Goal: Check status

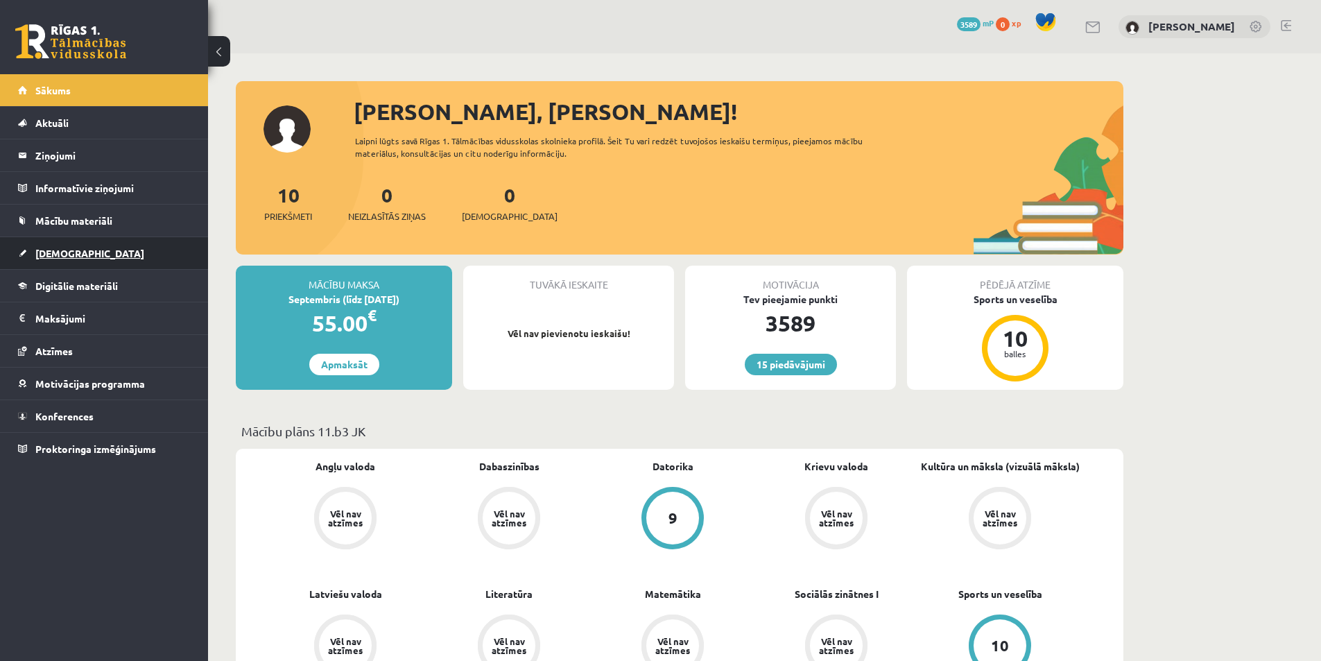
click at [49, 260] on link "[DEMOGRAPHIC_DATA]" at bounding box center [104, 253] width 173 height 32
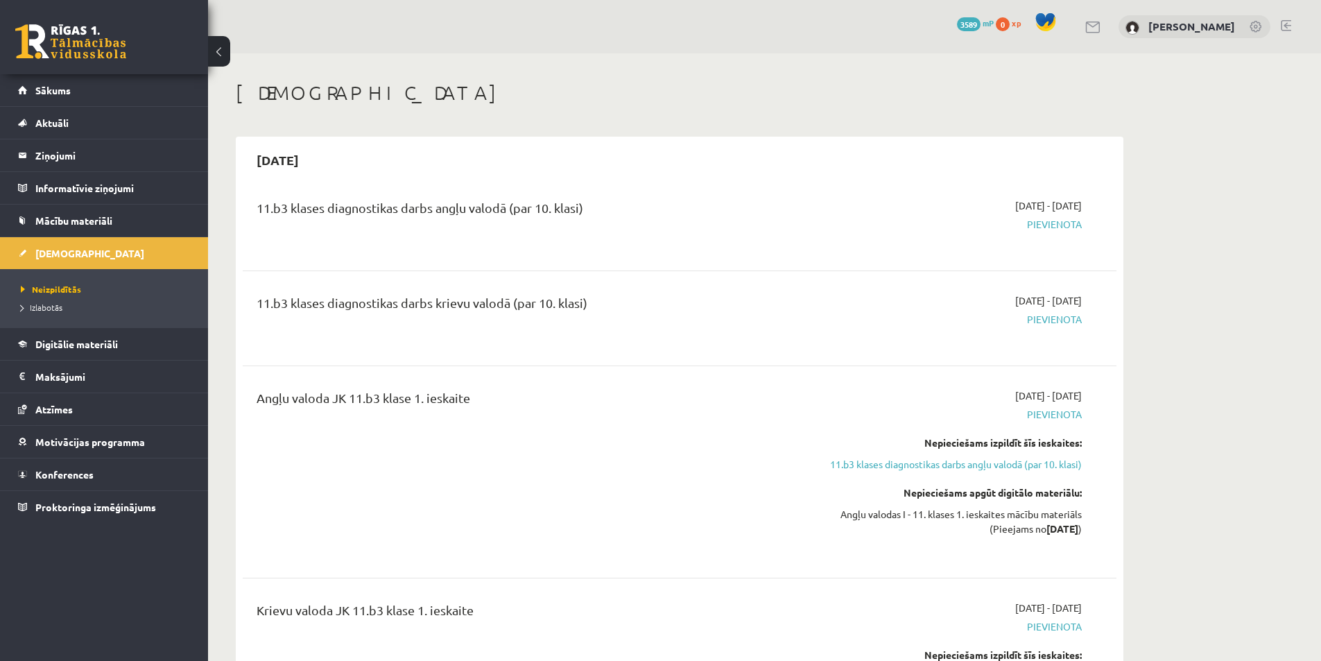
scroll to position [139, 0]
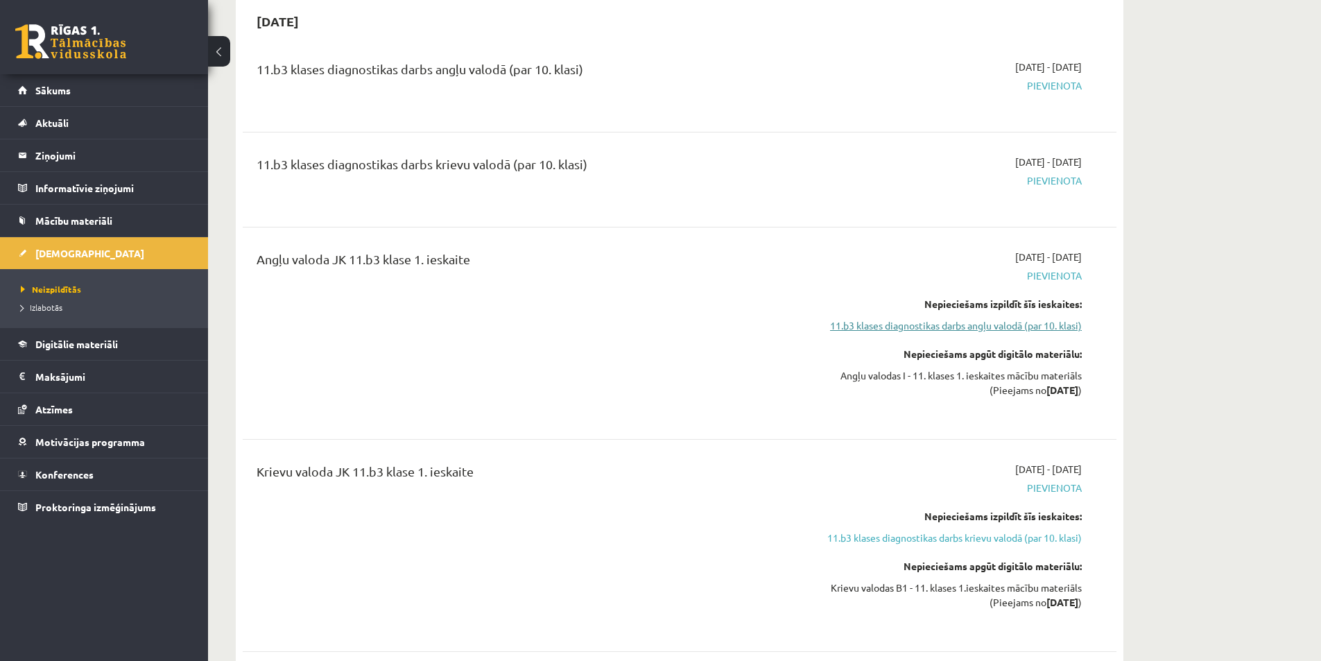
click at [896, 329] on link "11.b3 klases diagnostikas darbs angļu valodā (par 10. klasi)" at bounding box center [950, 325] width 261 height 15
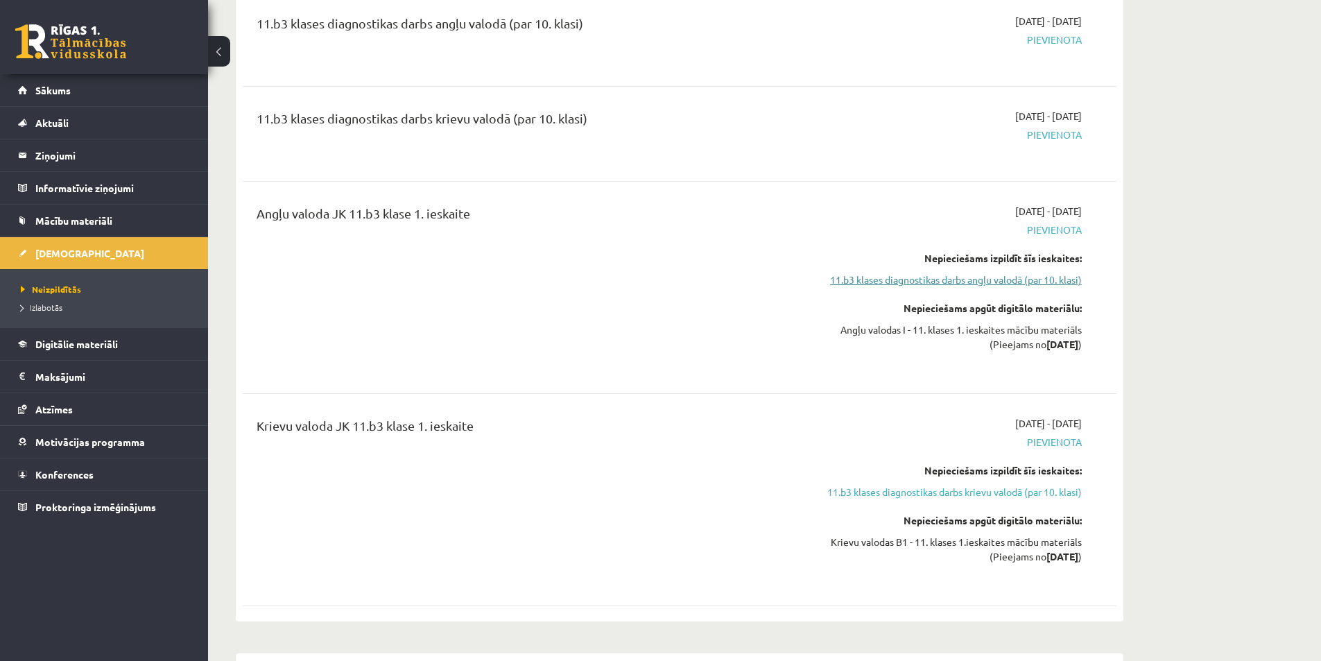
click at [902, 278] on link "11.b3 klases diagnostikas darbs angļu valodā (par 10. klasi)" at bounding box center [950, 279] width 261 height 15
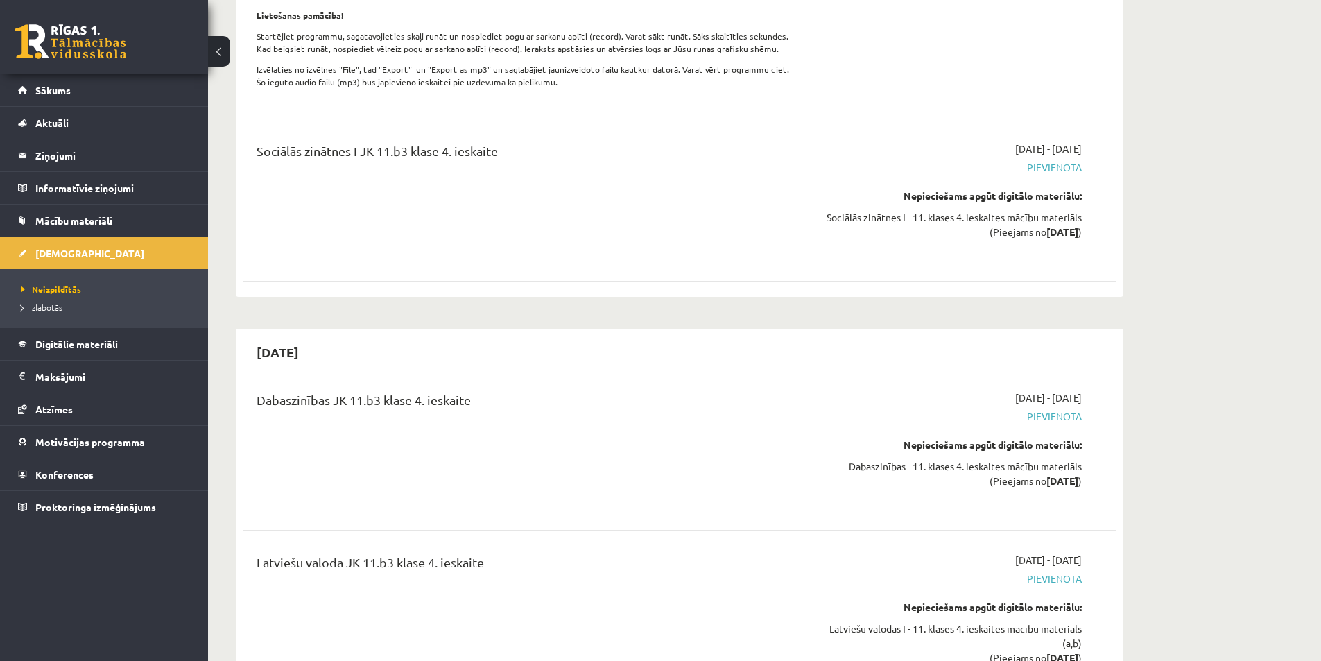
scroll to position [8265, 0]
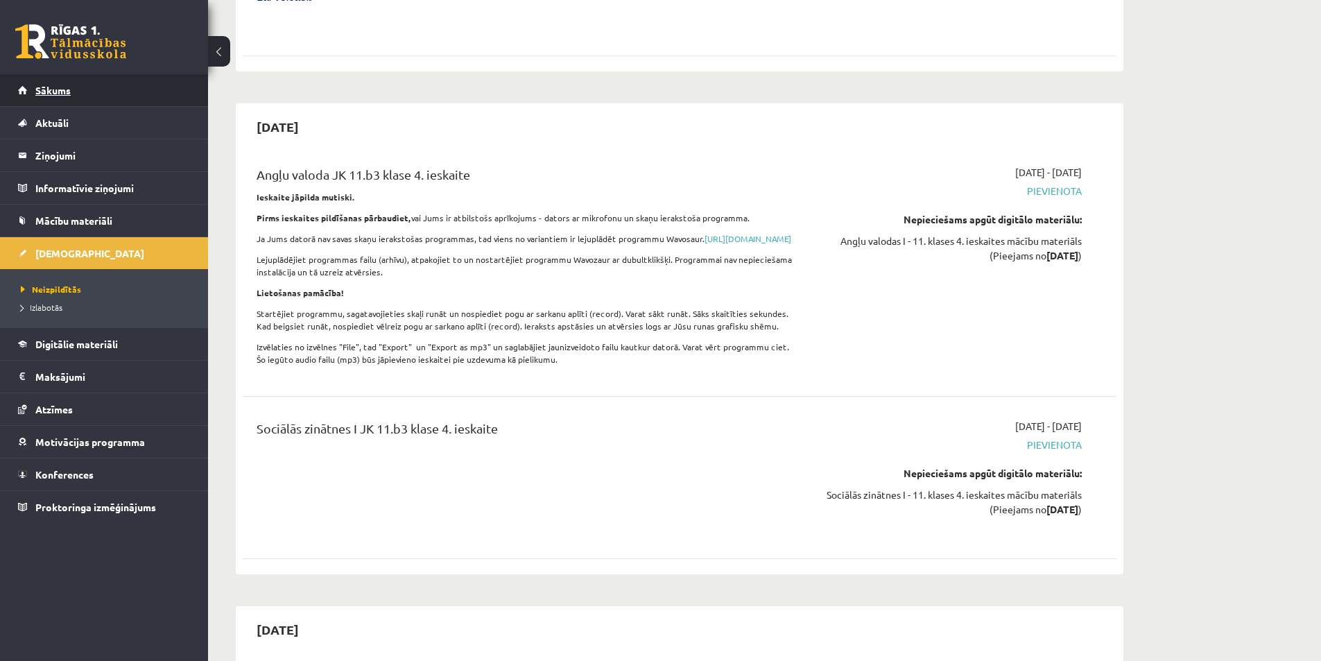
click at [76, 75] on link "Sākums" at bounding box center [104, 90] width 173 height 32
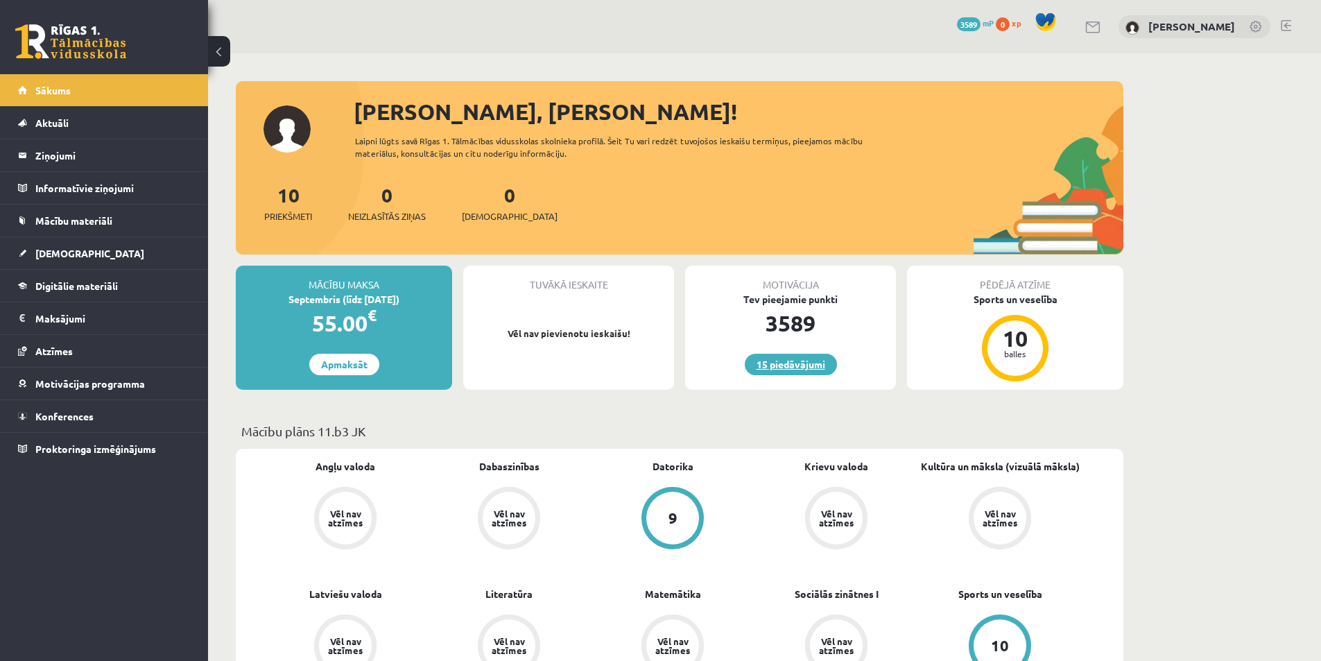
click at [761, 363] on link "15 piedāvājumi" at bounding box center [791, 364] width 92 height 21
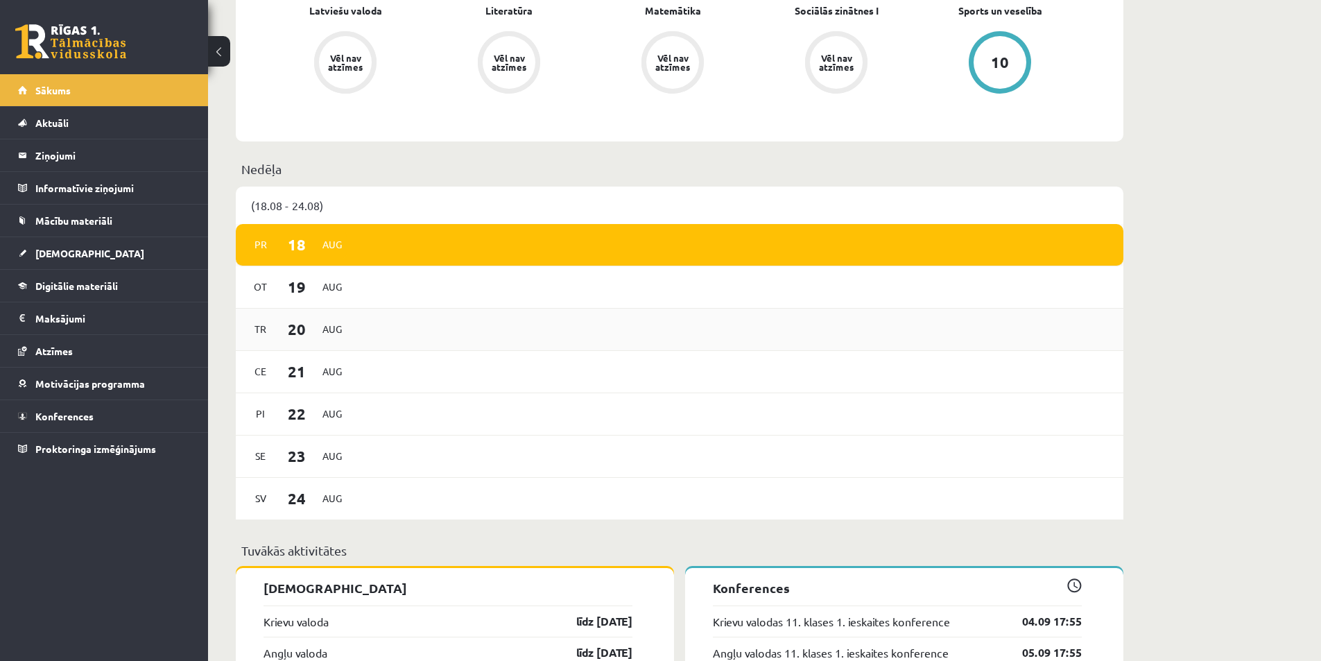
scroll to position [375, 0]
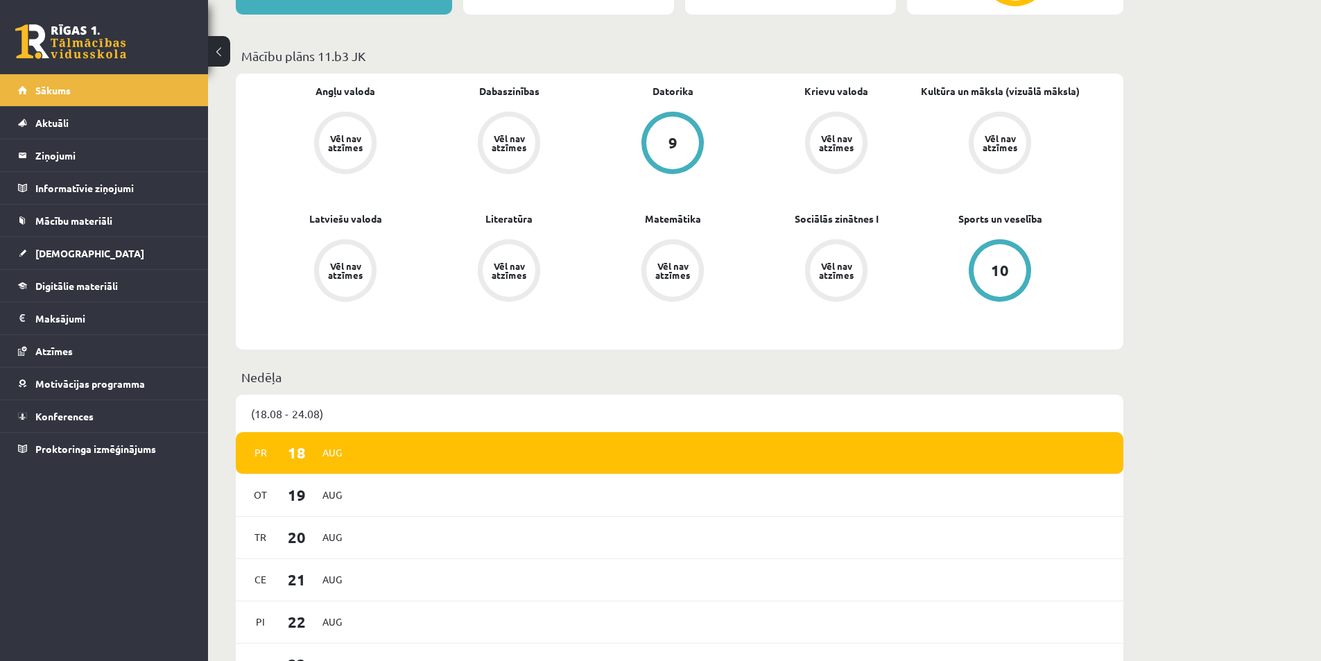
click at [1002, 265] on div "10" at bounding box center [1000, 270] width 18 height 15
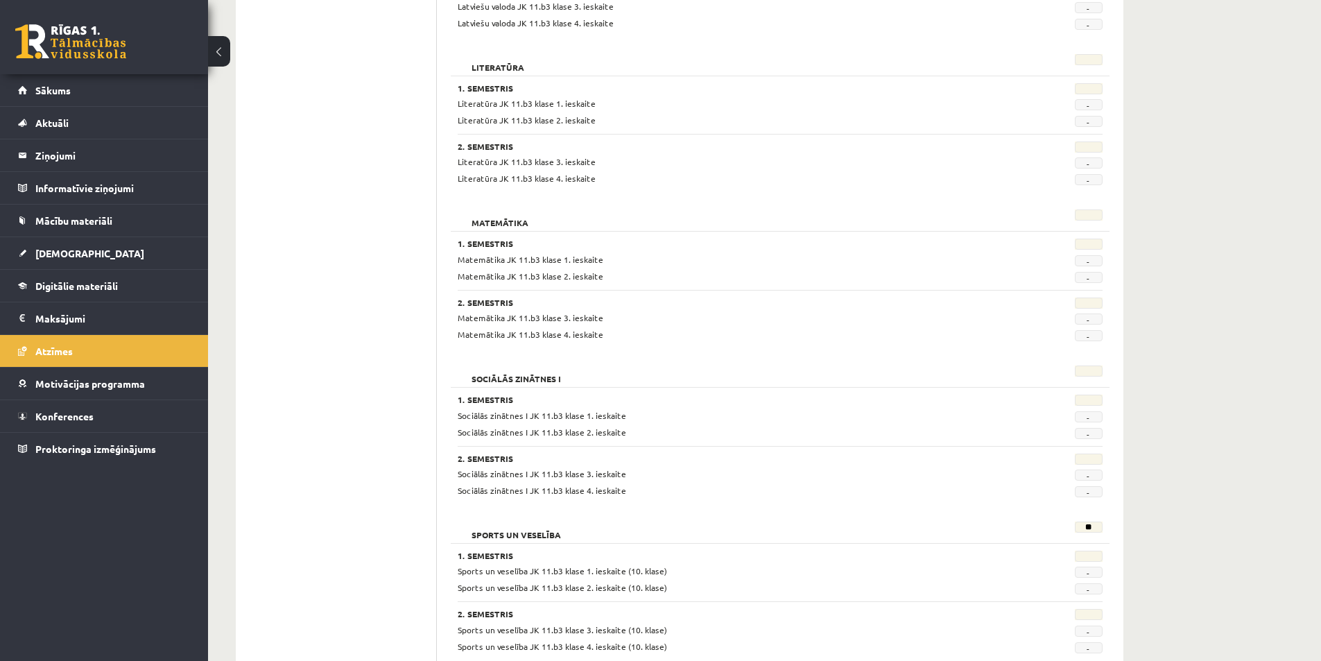
scroll to position [1161, 0]
